Goal: Task Accomplishment & Management: Use online tool/utility

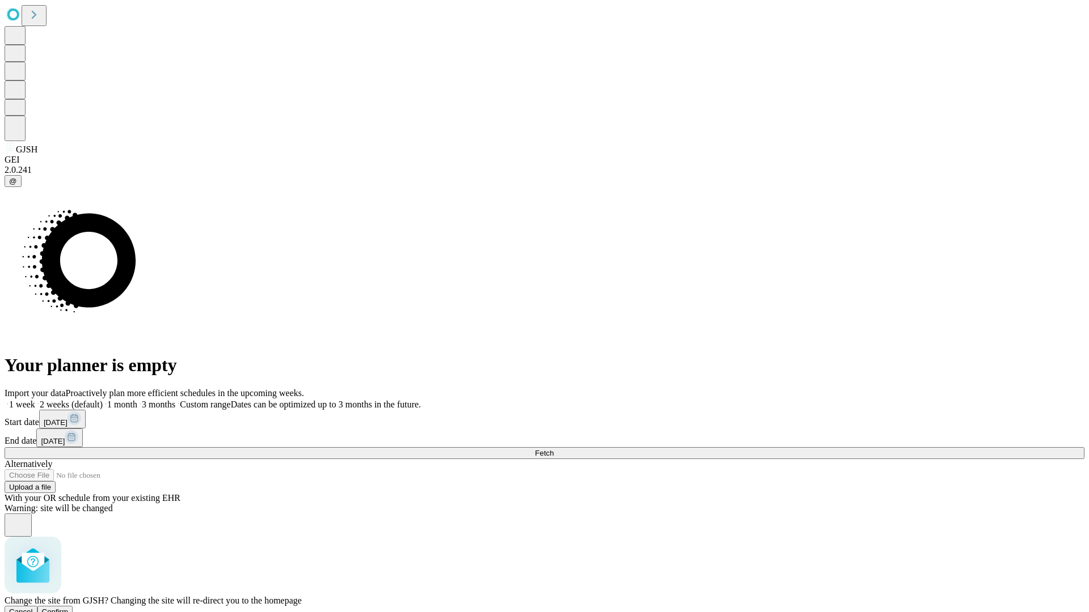
click at [69, 608] on span "Confirm" at bounding box center [55, 612] width 27 height 9
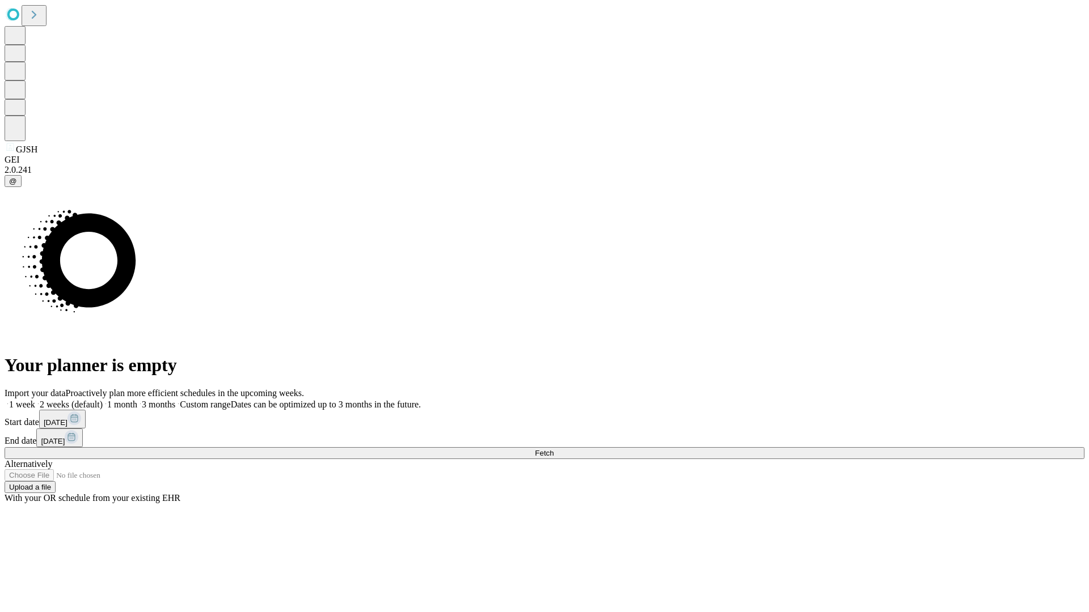
click at [35, 400] on label "1 week" at bounding box center [20, 405] width 31 height 10
click at [553, 449] on span "Fetch" at bounding box center [544, 453] width 19 height 9
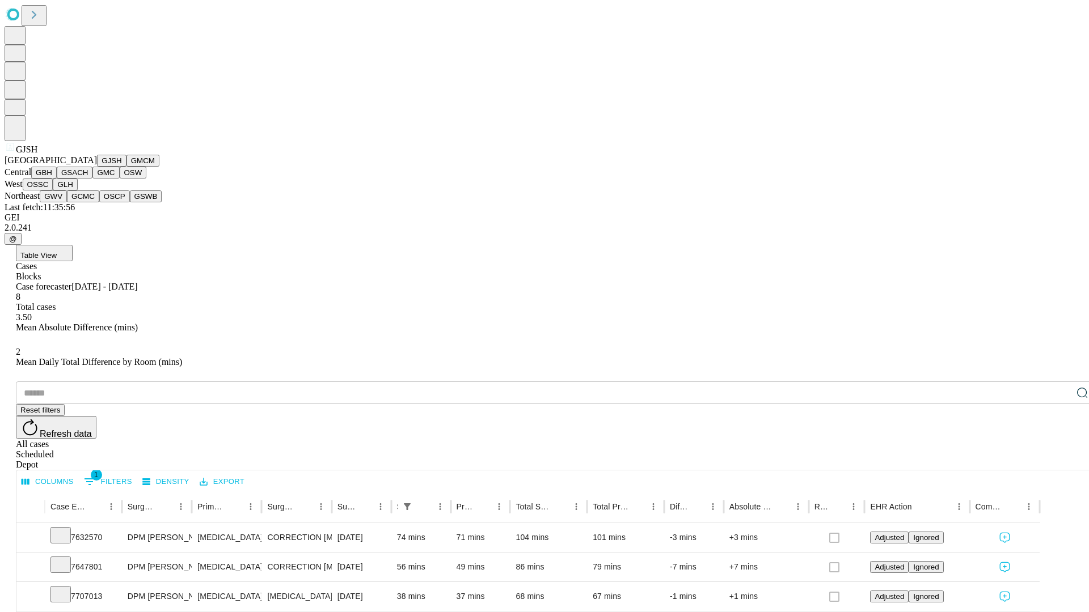
click at [126, 167] on button "GMCM" at bounding box center [142, 161] width 33 height 12
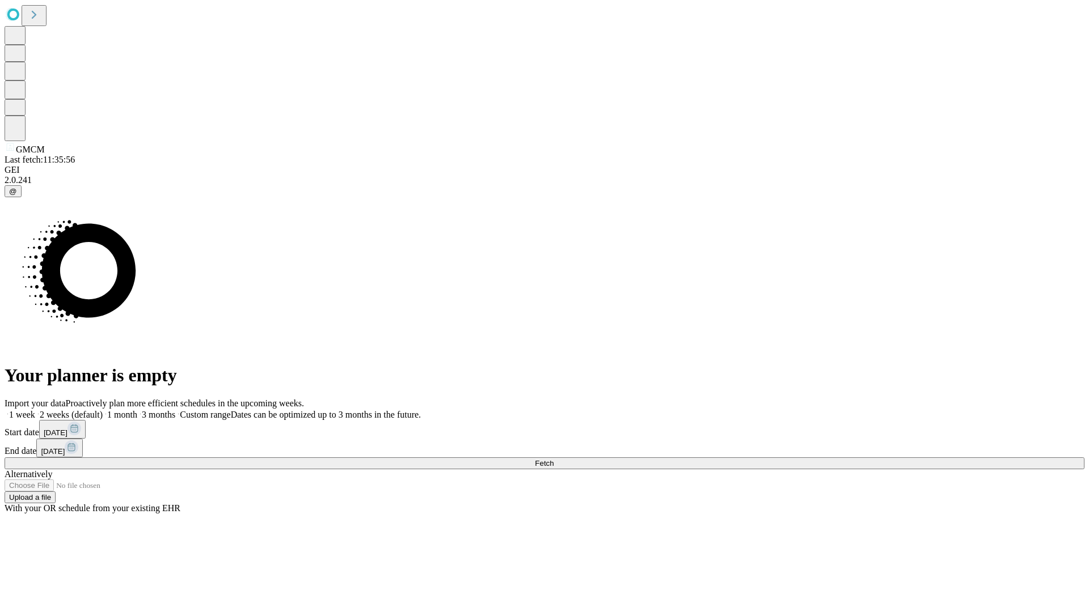
click at [553, 459] on span "Fetch" at bounding box center [544, 463] width 19 height 9
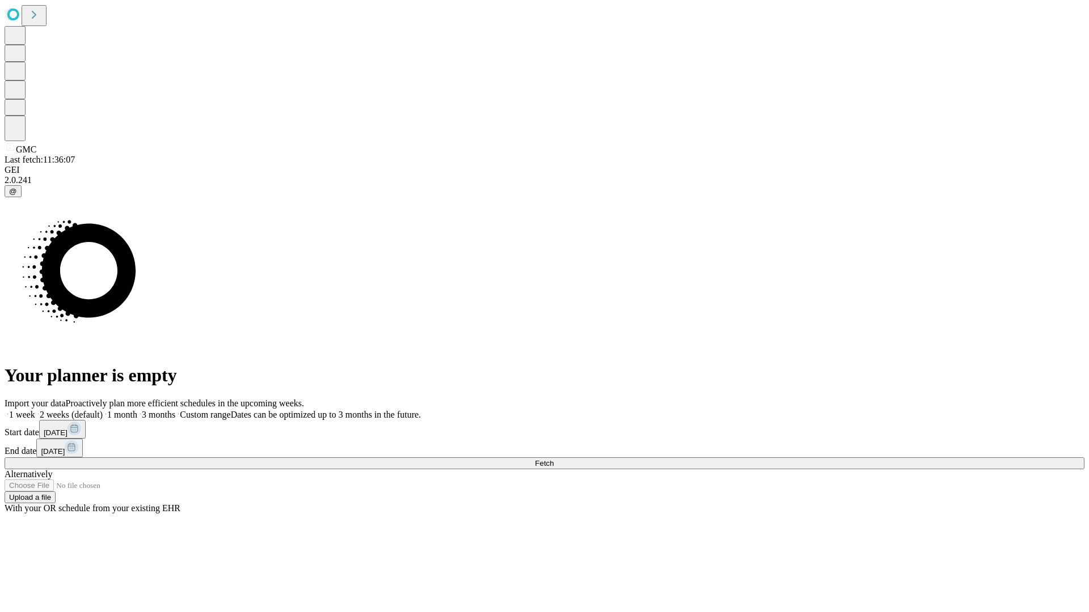
click at [35, 410] on label "1 week" at bounding box center [20, 415] width 31 height 10
click at [553, 459] on span "Fetch" at bounding box center [544, 463] width 19 height 9
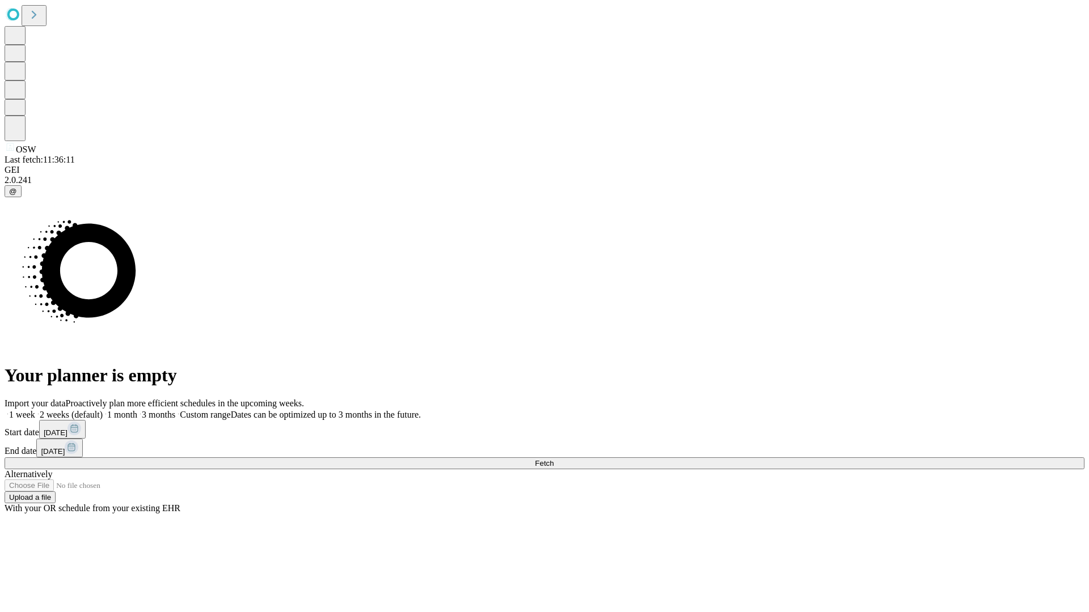
click at [553, 459] on span "Fetch" at bounding box center [544, 463] width 19 height 9
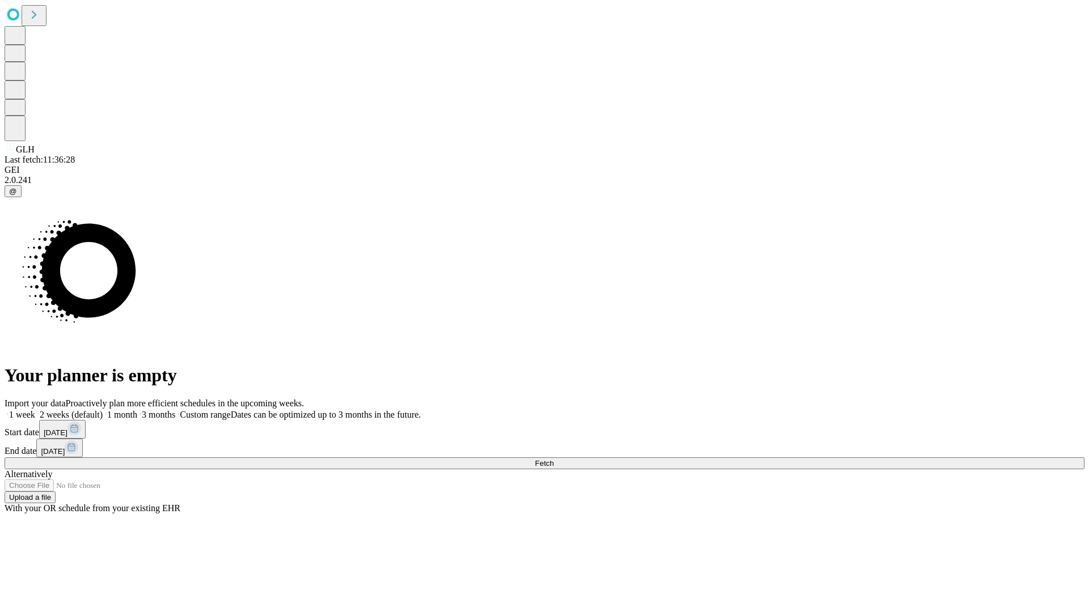
click at [35, 410] on label "1 week" at bounding box center [20, 415] width 31 height 10
click at [553, 459] on span "Fetch" at bounding box center [544, 463] width 19 height 9
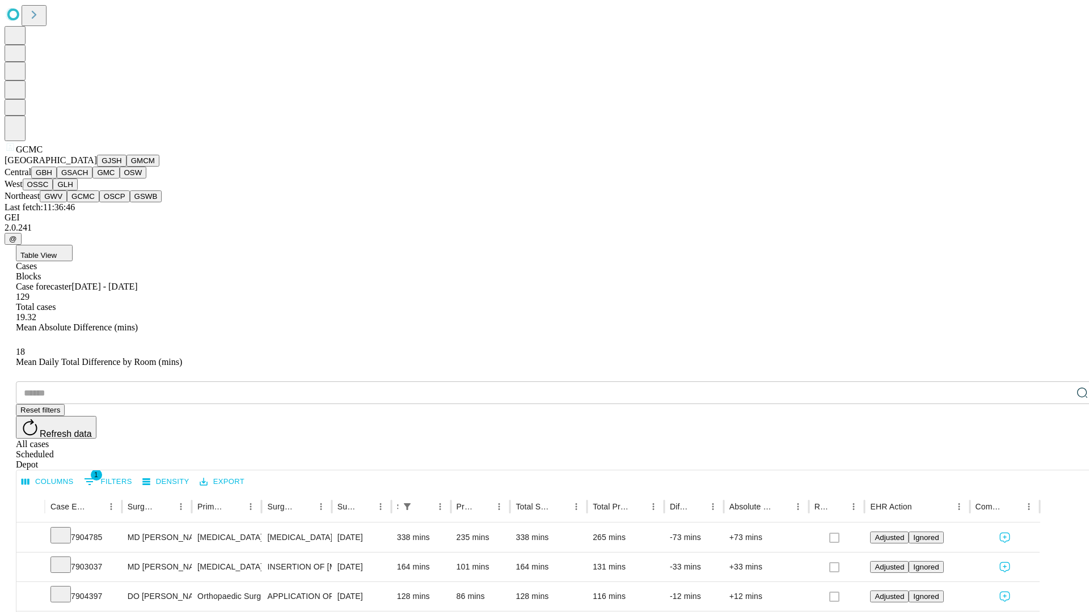
click at [99, 202] on button "OSCP" at bounding box center [114, 197] width 31 height 12
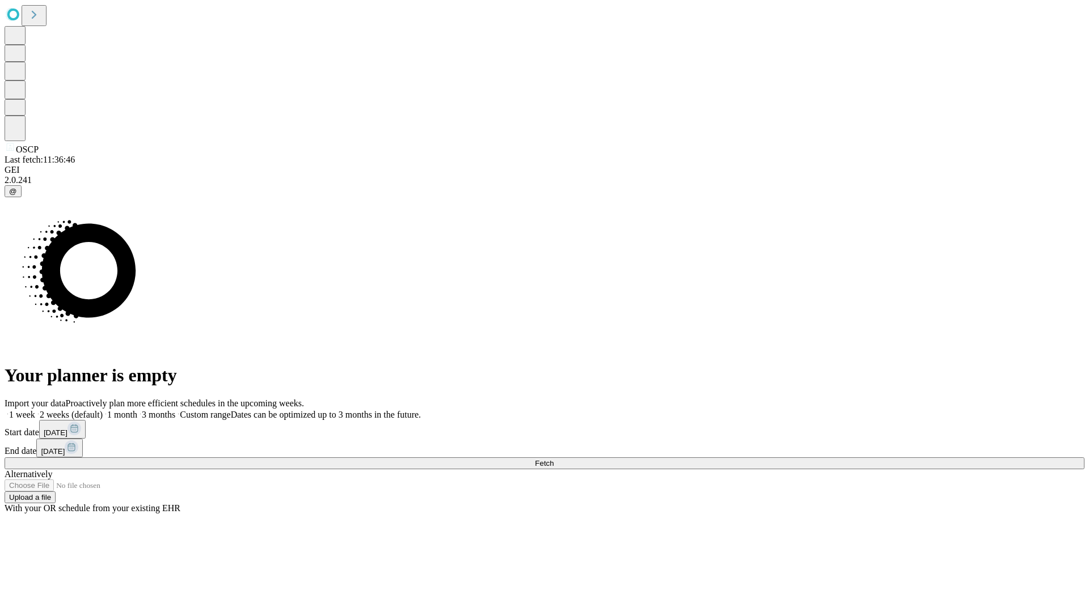
click at [35, 410] on label "1 week" at bounding box center [20, 415] width 31 height 10
click at [553, 459] on span "Fetch" at bounding box center [544, 463] width 19 height 9
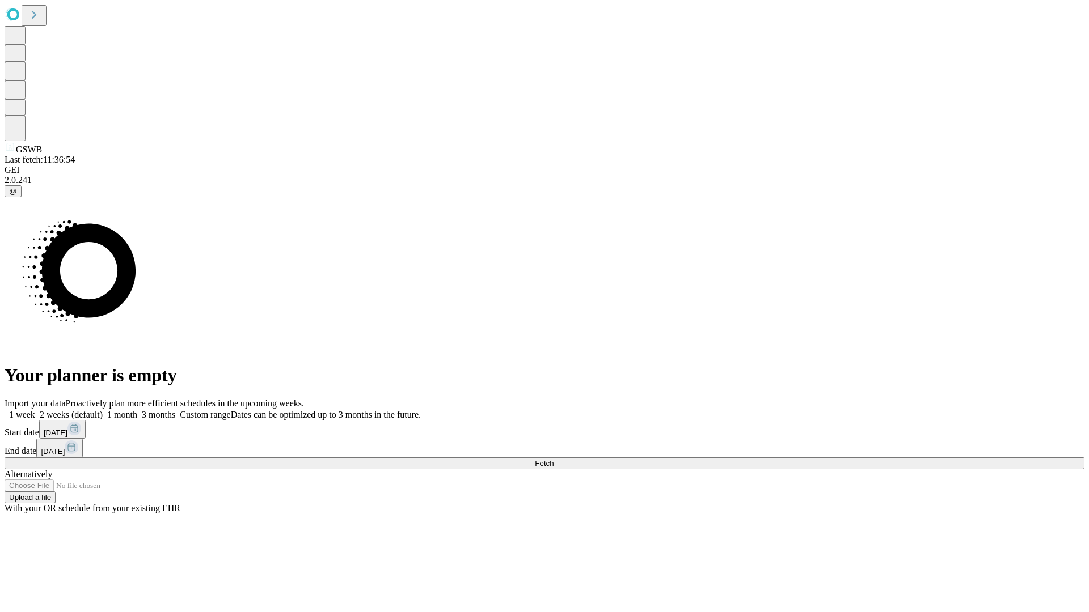
click at [35, 410] on label "1 week" at bounding box center [20, 415] width 31 height 10
click at [553, 459] on span "Fetch" at bounding box center [544, 463] width 19 height 9
